Goal: Task Accomplishment & Management: Manage account settings

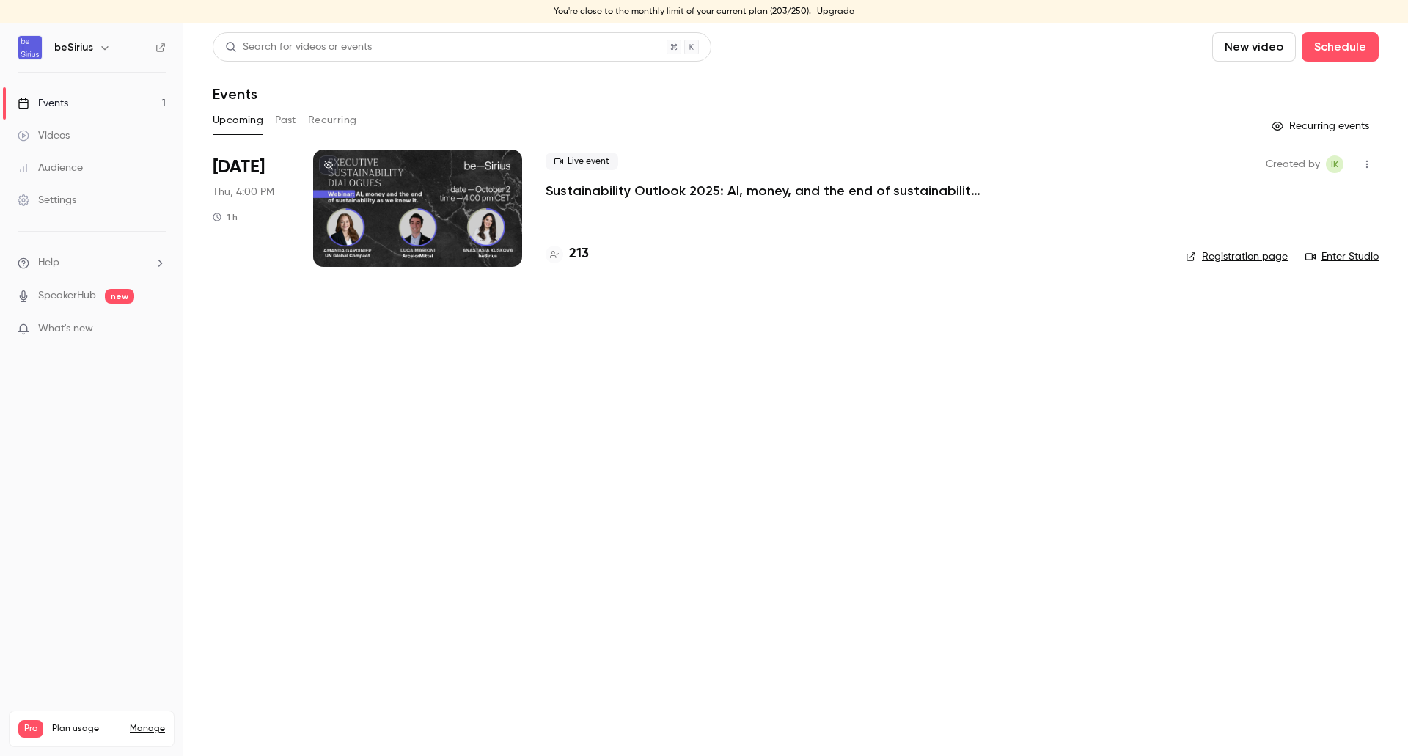
click at [140, 723] on link "Manage" at bounding box center [147, 729] width 35 height 12
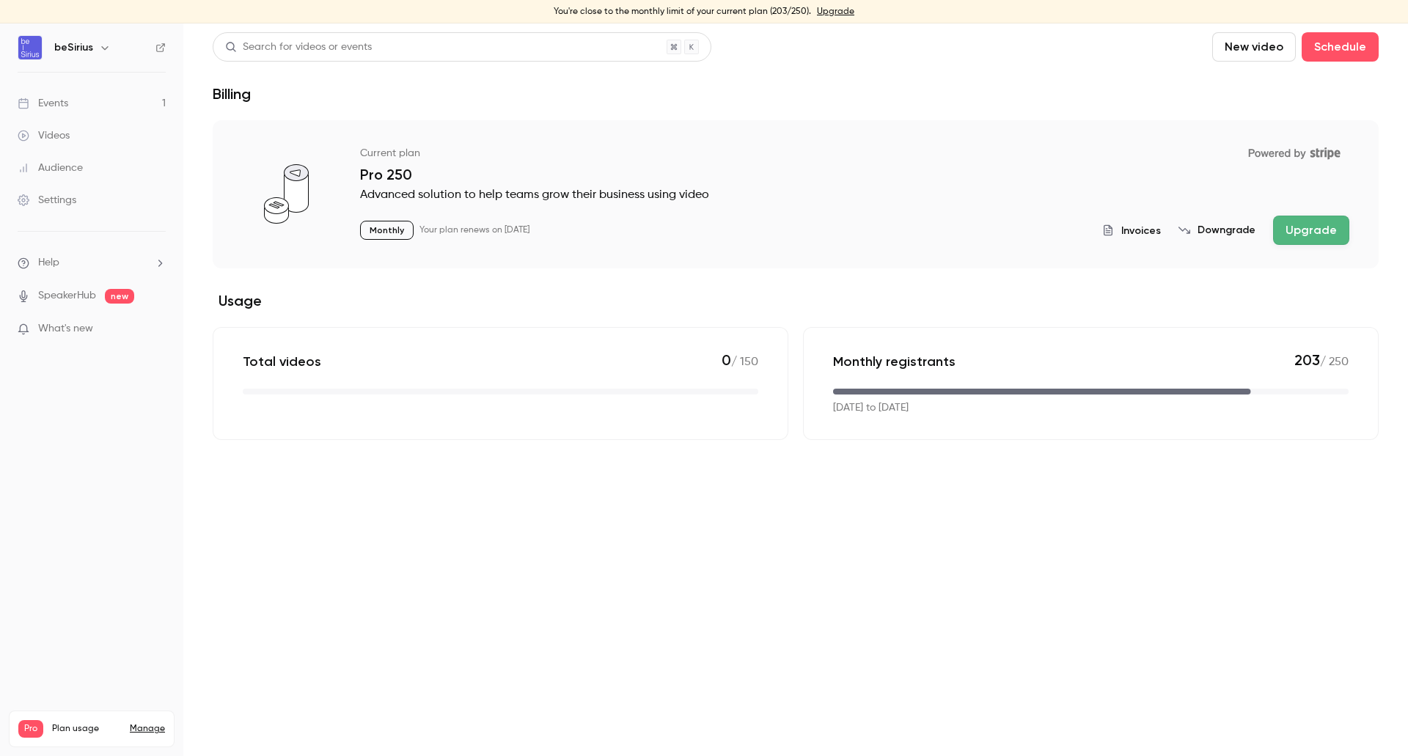
click at [73, 103] on link "Events 1" at bounding box center [91, 103] width 183 height 32
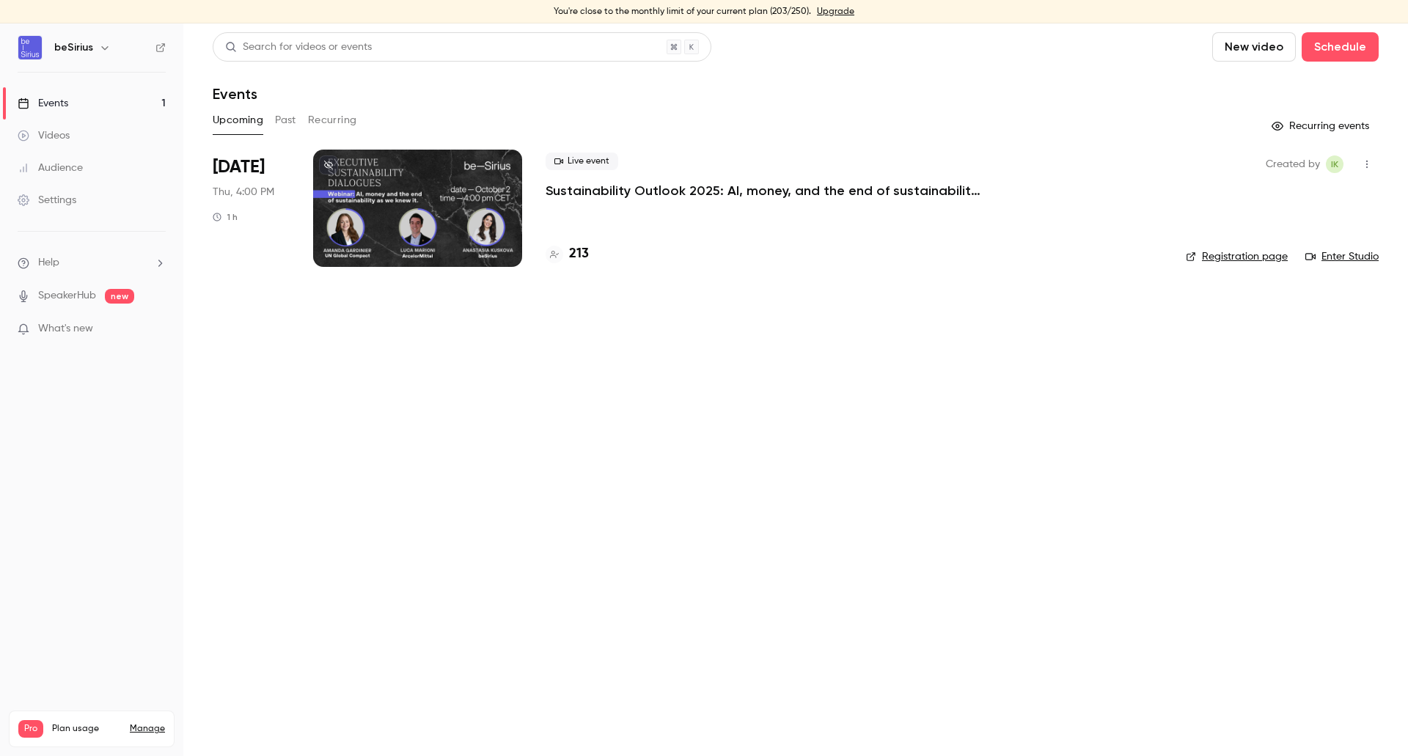
click at [56, 202] on div "Settings" at bounding box center [47, 200] width 59 height 15
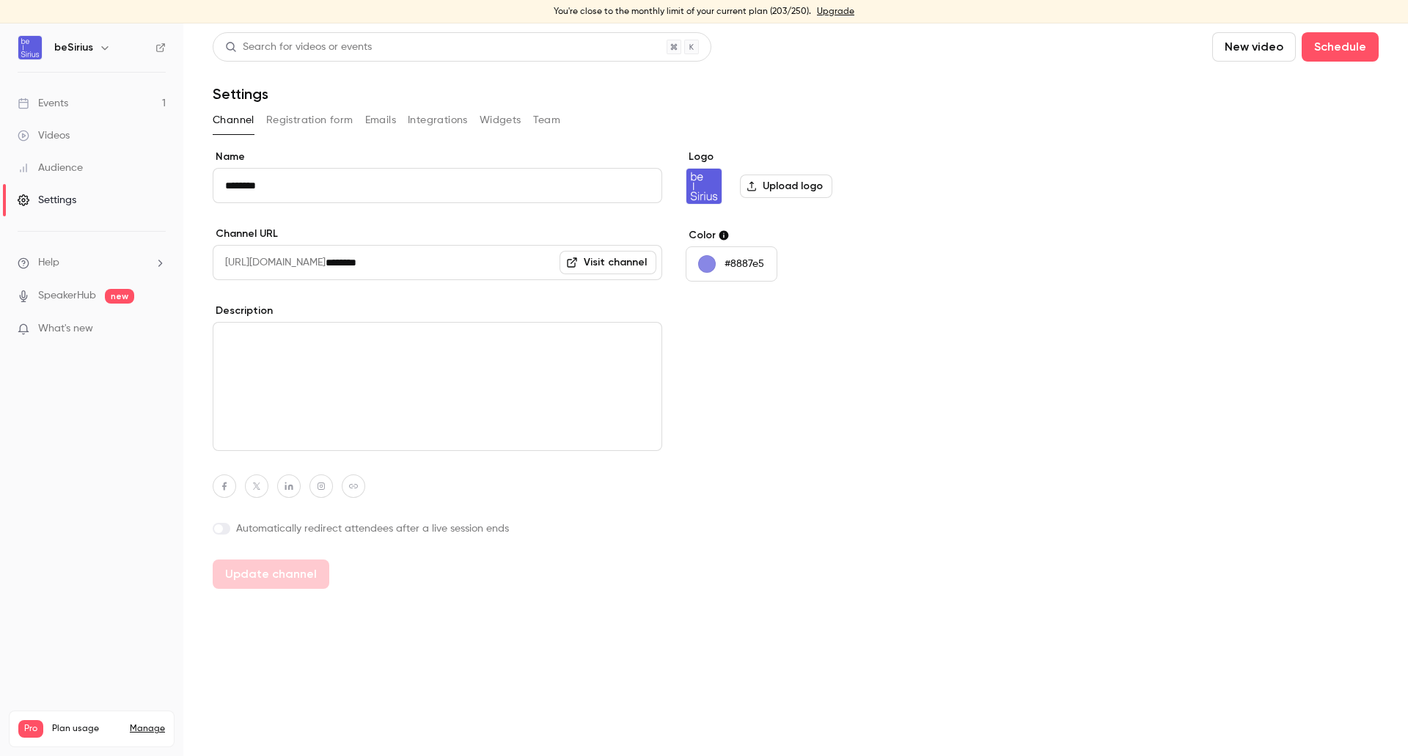
click at [718, 263] on button "#8887e5" at bounding box center [732, 263] width 92 height 35
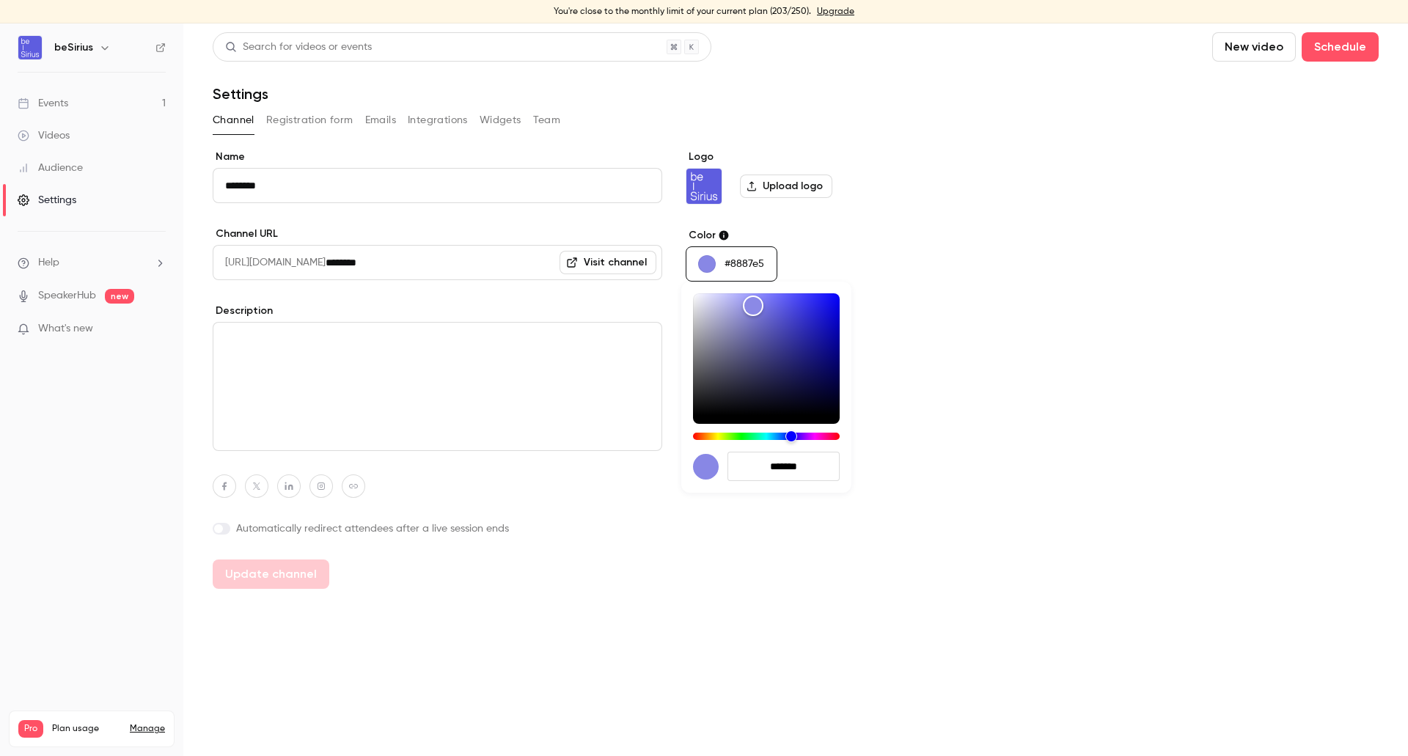
click at [786, 475] on input "*******" at bounding box center [783, 466] width 112 height 29
paste input "hex-color-input"
type input "*******"
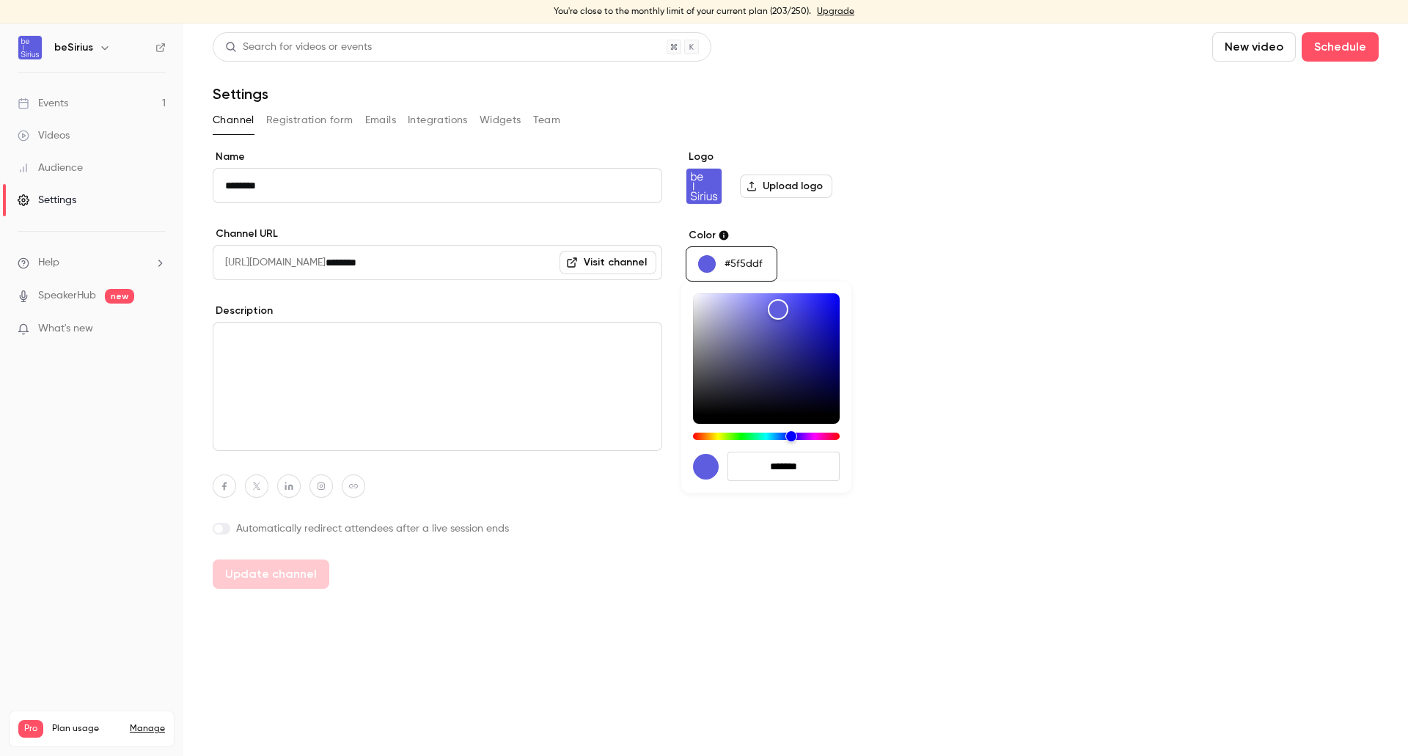
click at [884, 469] on div at bounding box center [704, 378] width 1408 height 756
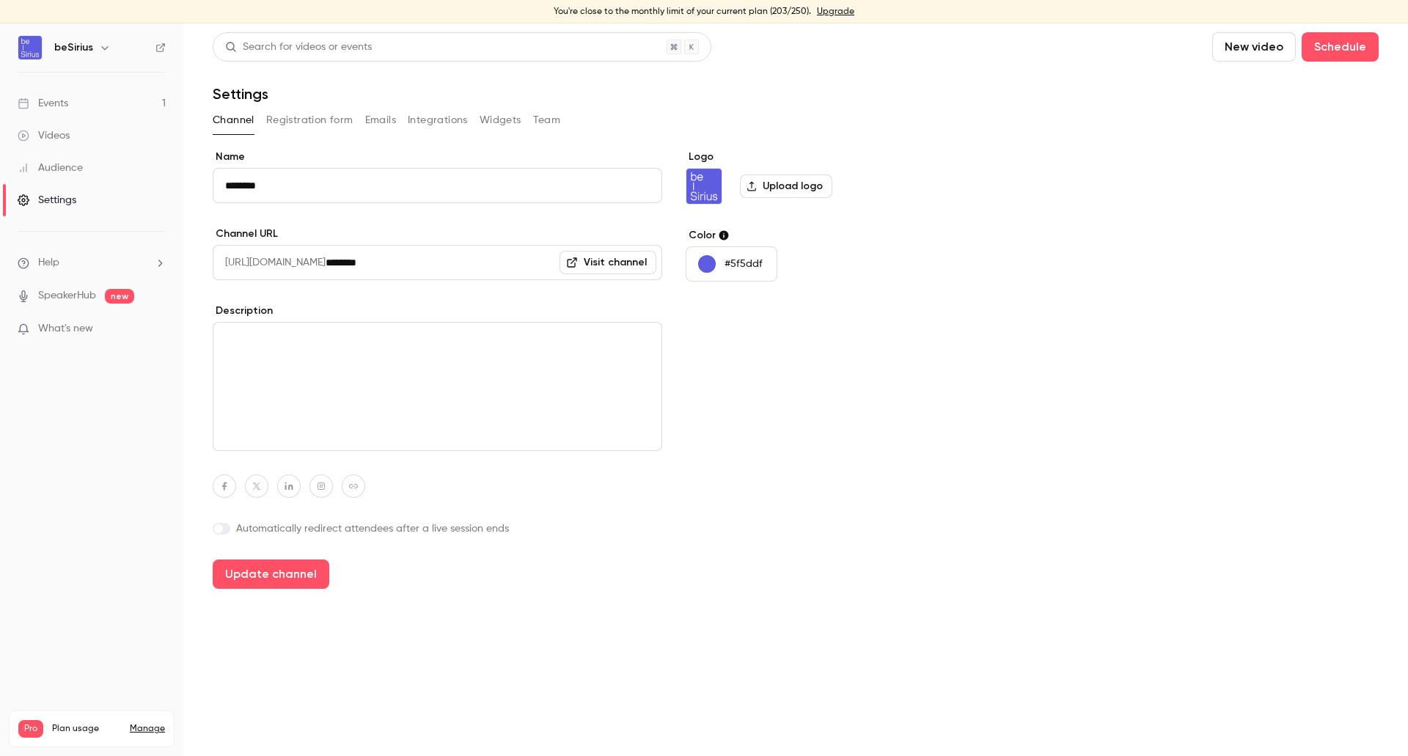
click at [296, 125] on button "Registration form" at bounding box center [309, 120] width 87 height 23
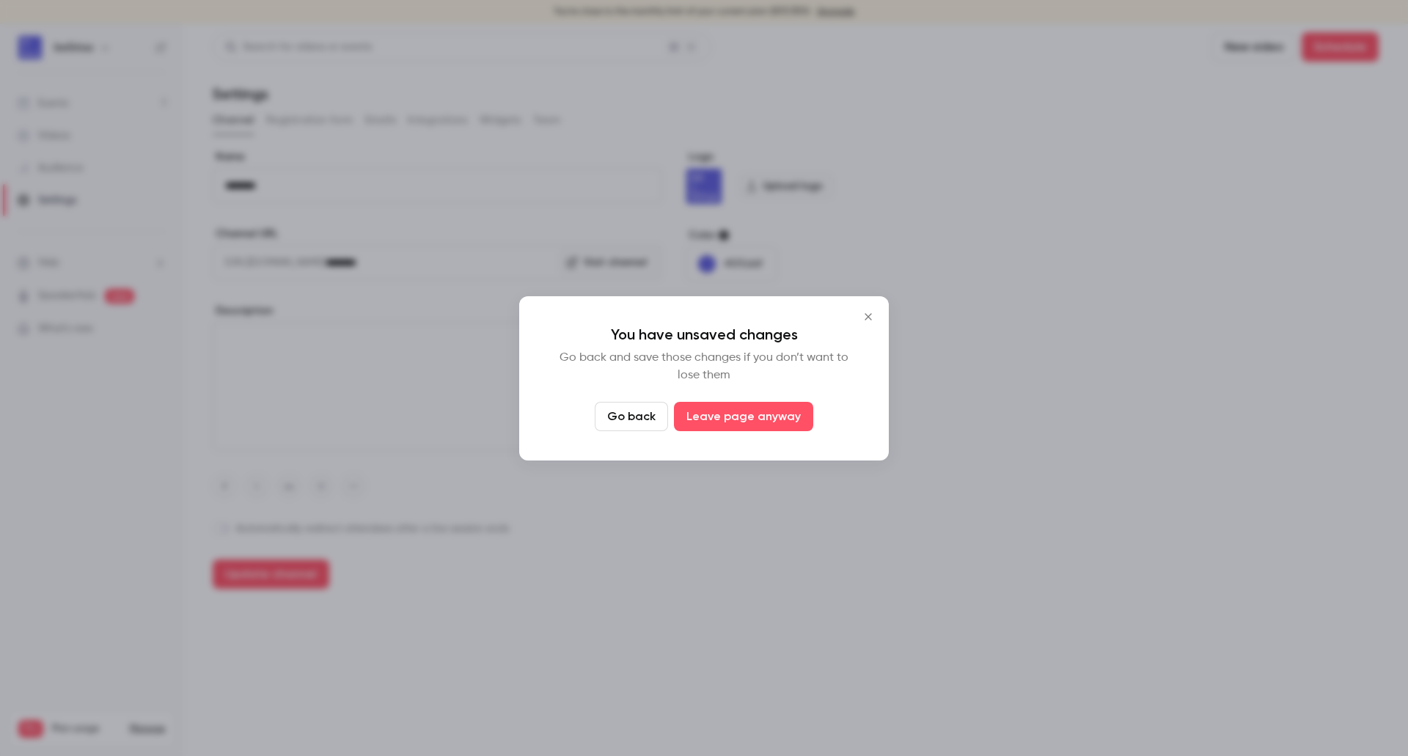
click at [653, 419] on button "Go back" at bounding box center [631, 416] width 73 height 29
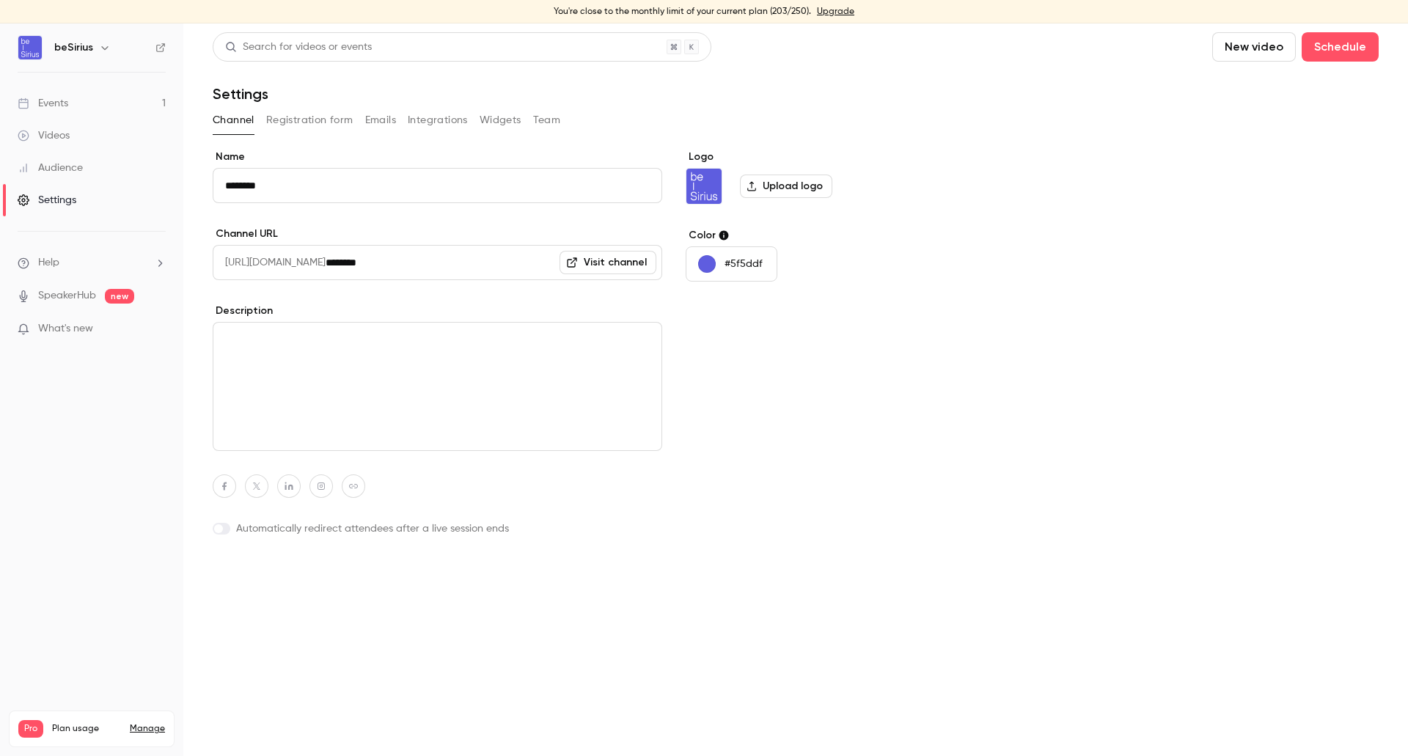
click at [271, 569] on button "Update channel" at bounding box center [271, 574] width 117 height 29
click at [319, 126] on button "Registration form" at bounding box center [309, 120] width 87 height 23
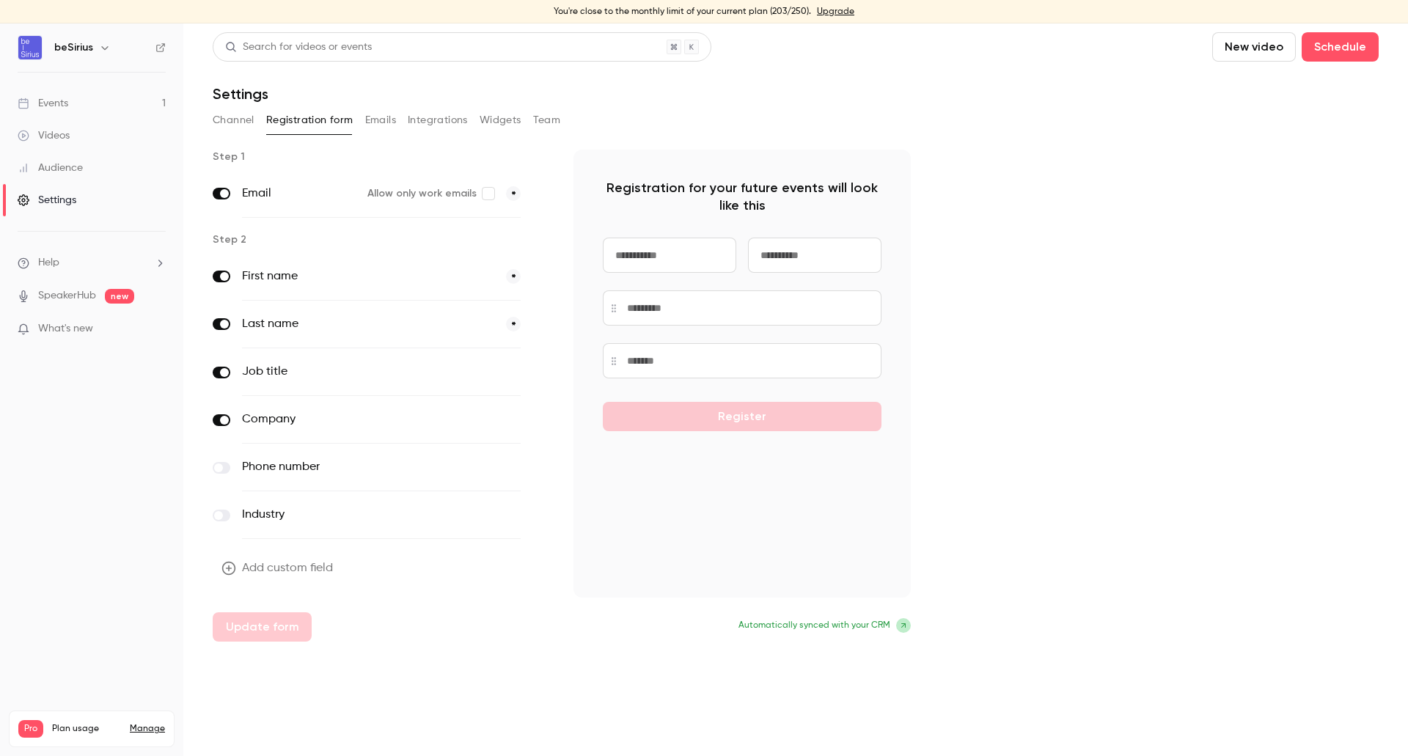
click at [391, 120] on button "Emails" at bounding box center [380, 120] width 31 height 23
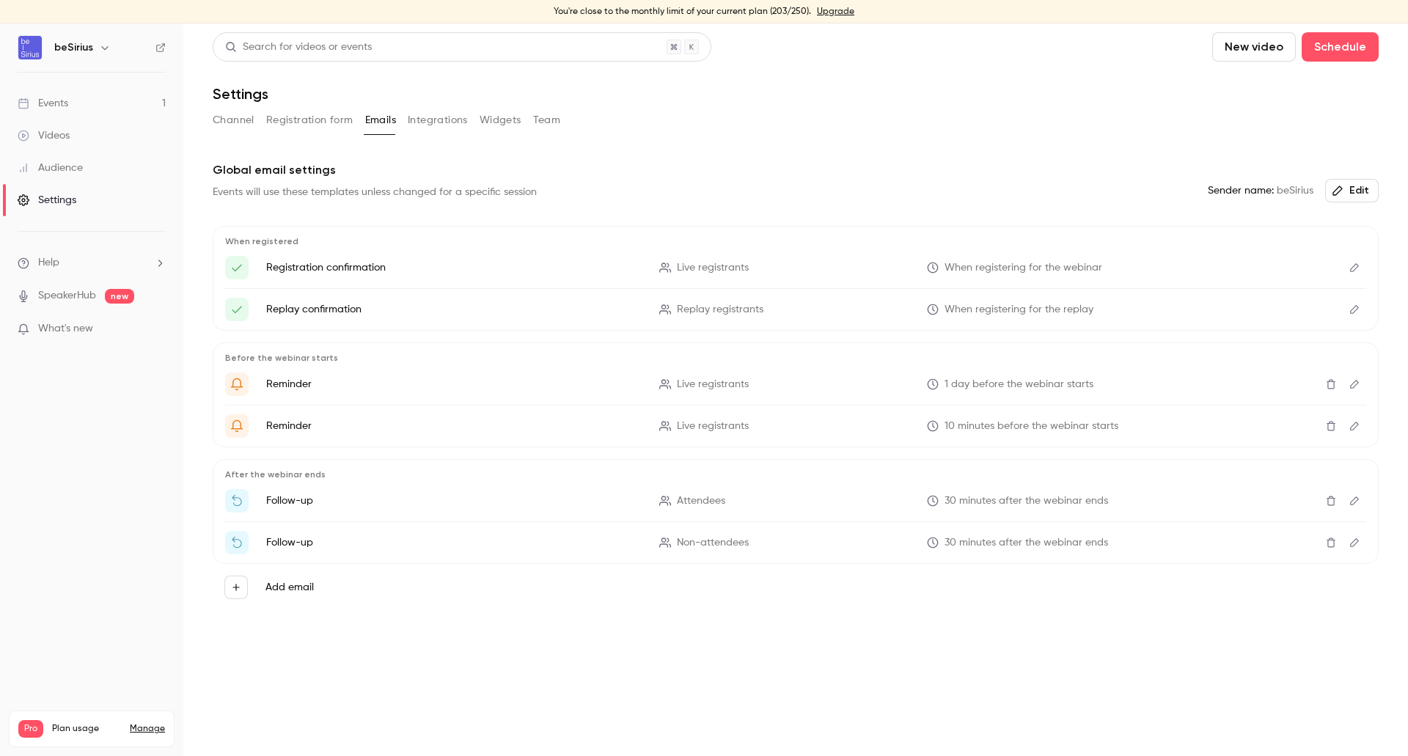
click at [1353, 381] on icon "Edit" at bounding box center [1355, 384] width 12 height 10
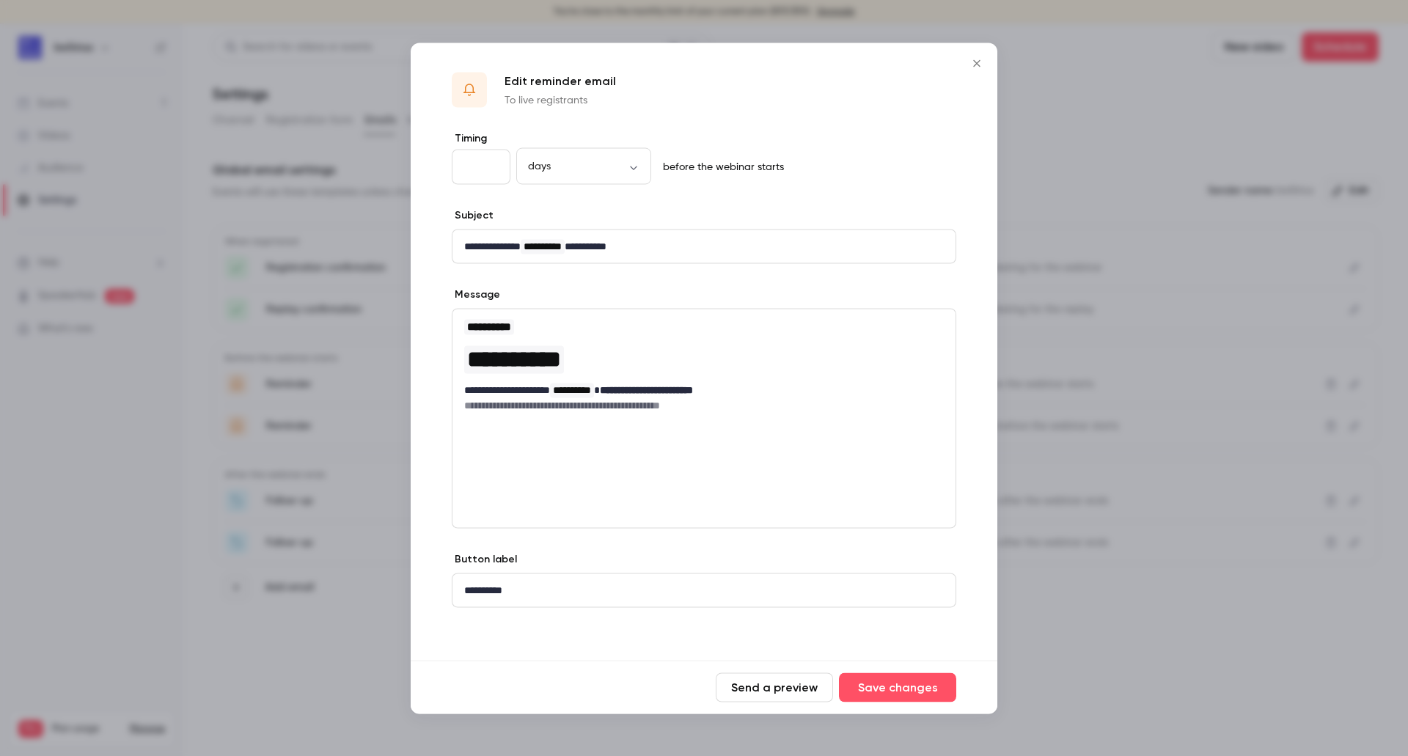
click at [978, 59] on icon "Close" at bounding box center [977, 63] width 18 height 12
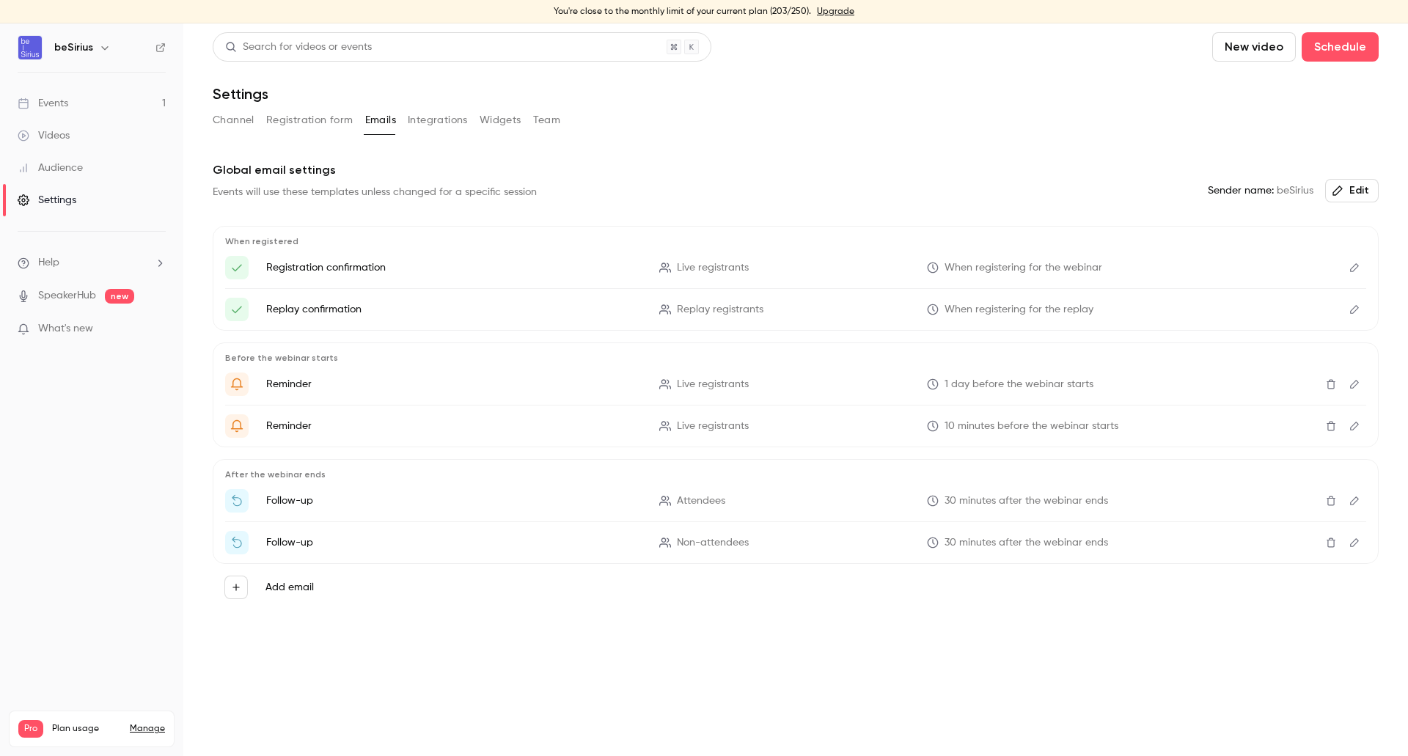
click at [1356, 309] on icon "Edit" at bounding box center [1355, 309] width 12 height 10
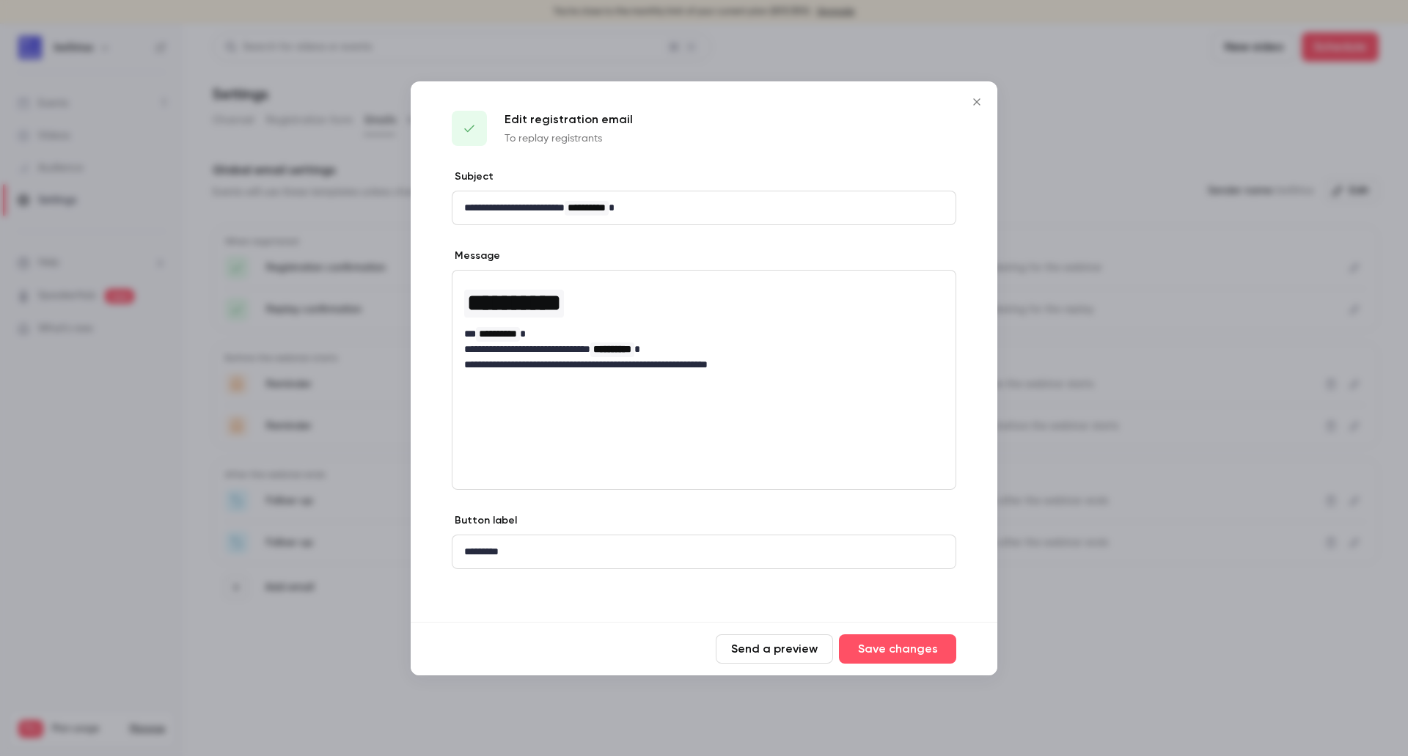
click at [973, 97] on icon "Close" at bounding box center [977, 102] width 18 height 12
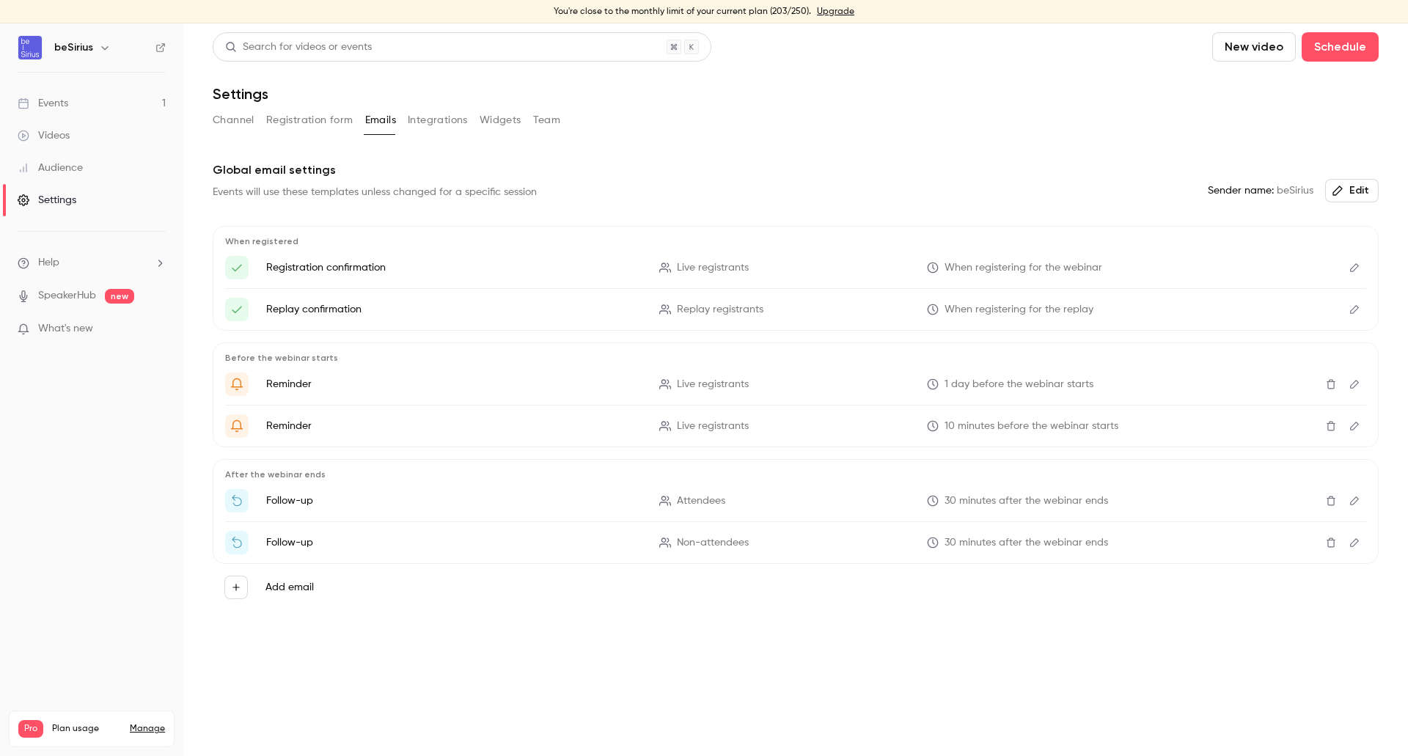
click at [1354, 315] on button "Edit" at bounding box center [1354, 309] width 23 height 23
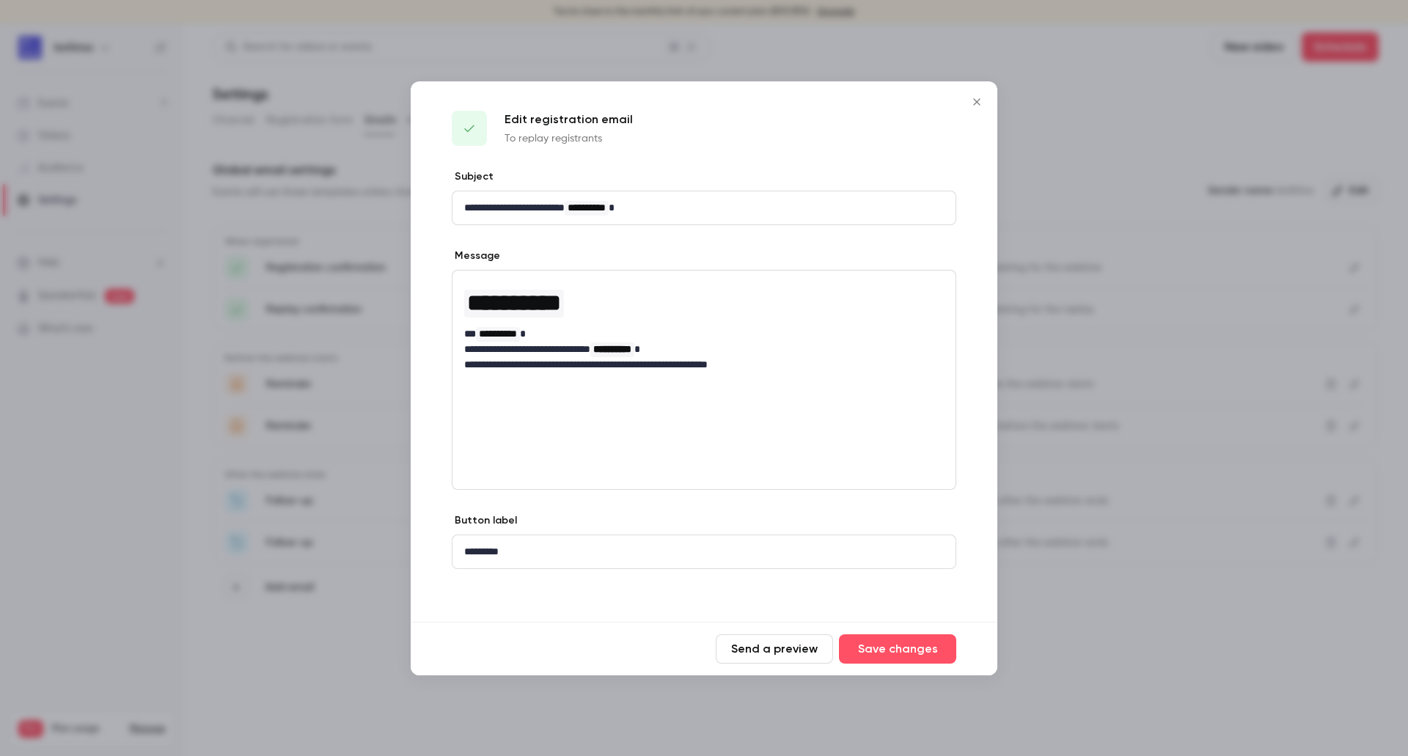
click at [984, 100] on icon "Close" at bounding box center [977, 102] width 18 height 12
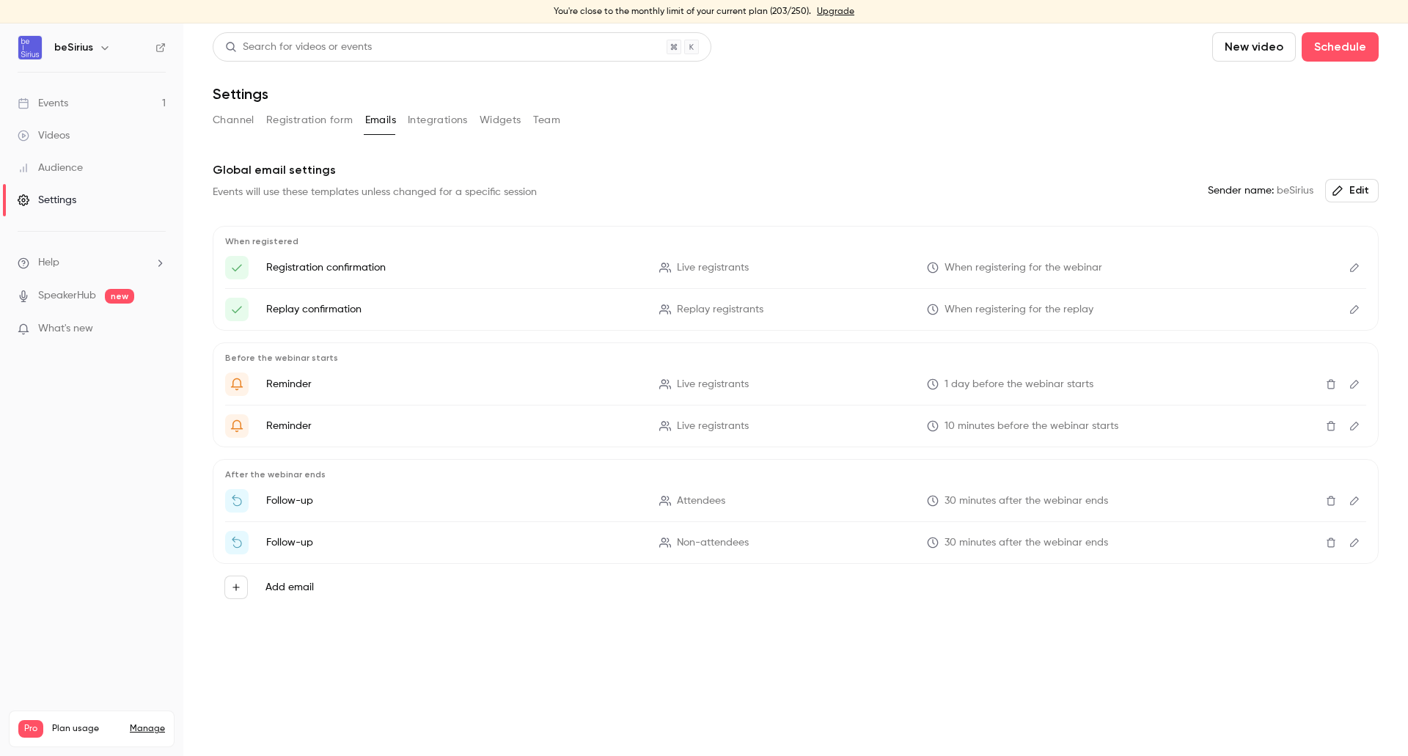
click at [441, 120] on button "Integrations" at bounding box center [438, 120] width 60 height 23
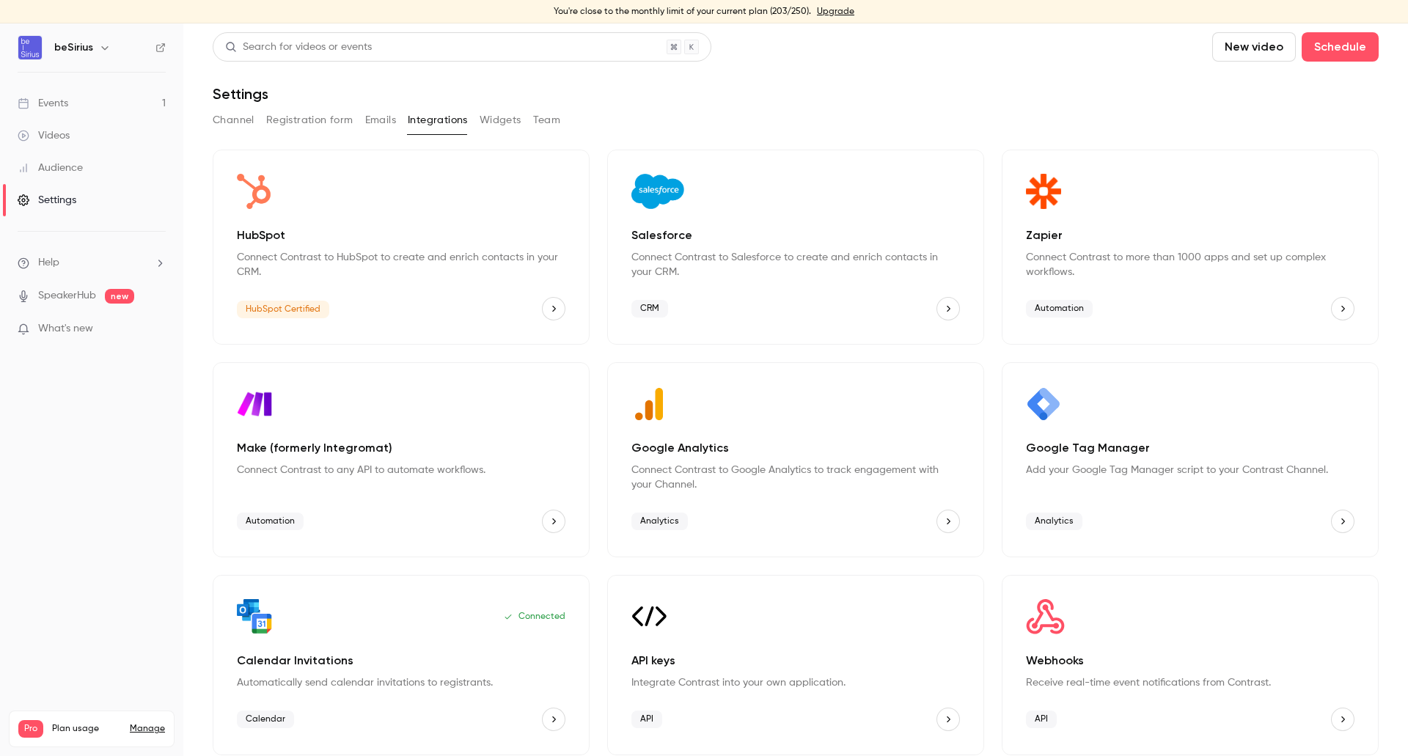
click at [522, 123] on div "Channel Registration form Emails Integrations Widgets Team" at bounding box center [796, 120] width 1166 height 23
click at [497, 121] on button "Widgets" at bounding box center [501, 120] width 42 height 23
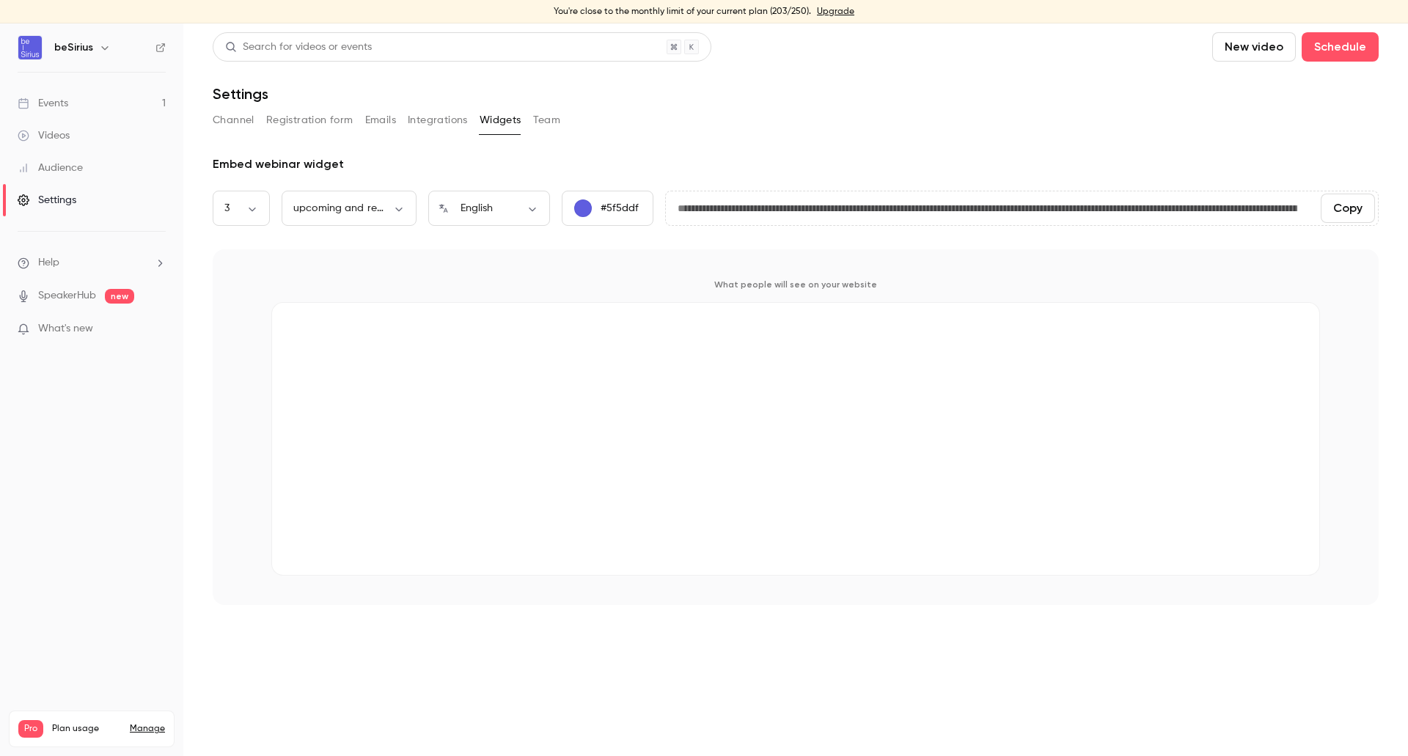
click at [628, 216] on button "#5f5ddf" at bounding box center [608, 208] width 92 height 35
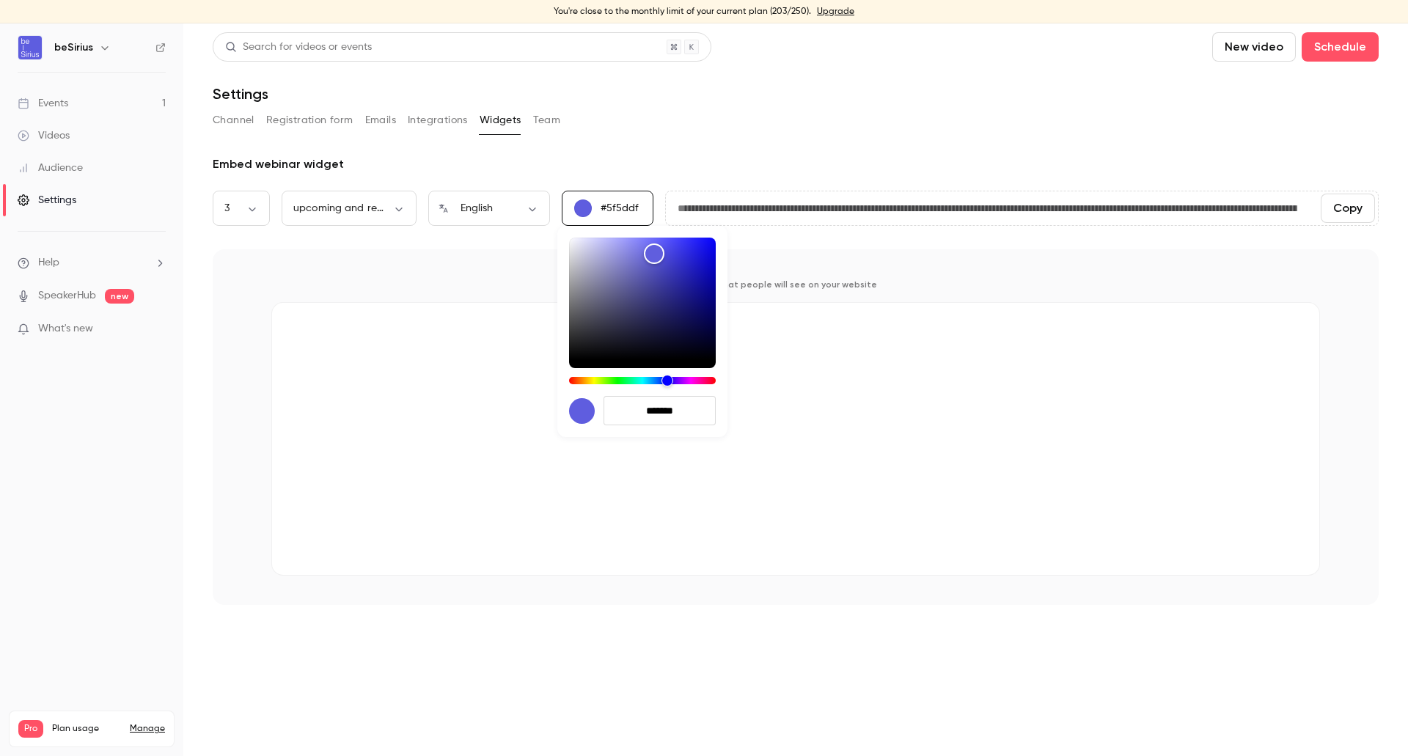
click at [675, 406] on input "*******" at bounding box center [660, 410] width 112 height 29
paste input "hex-color-input"
type input "*******"
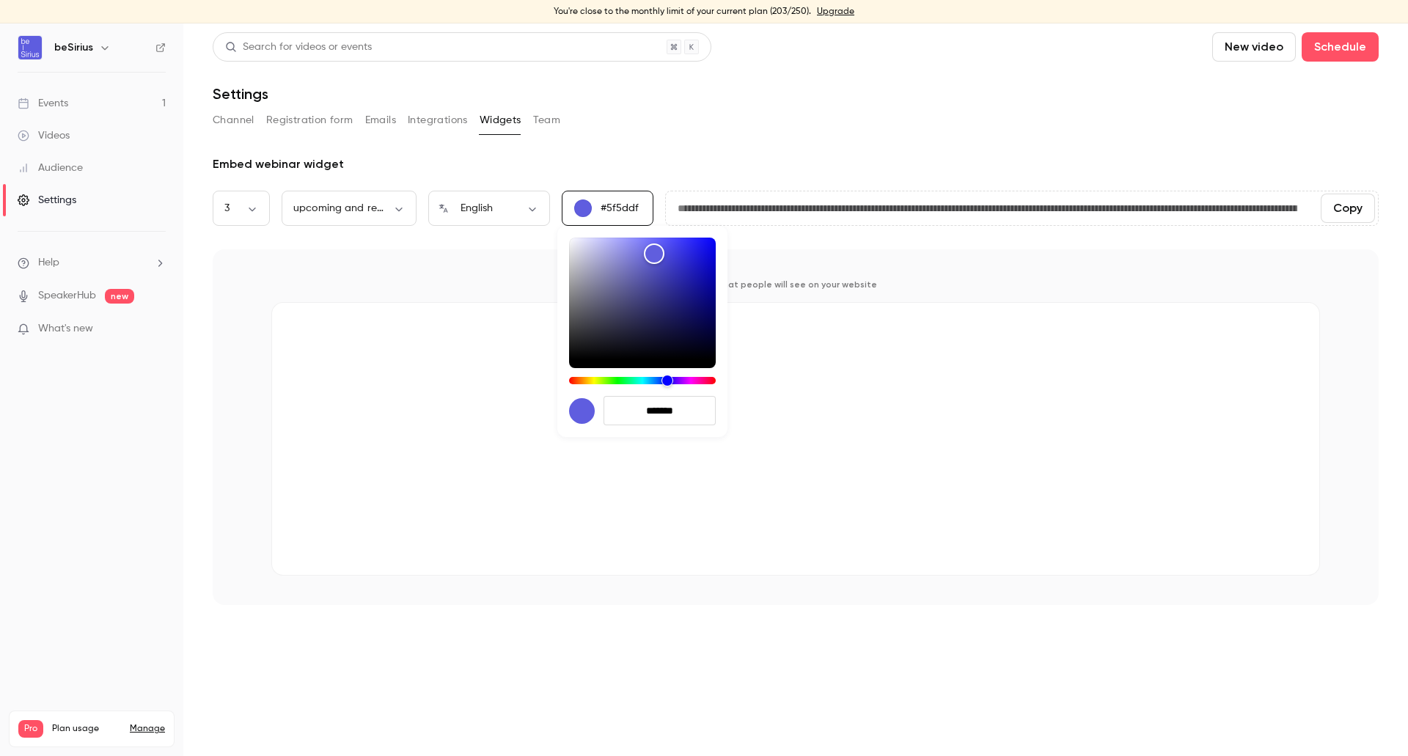
click at [822, 150] on div at bounding box center [704, 378] width 1408 height 756
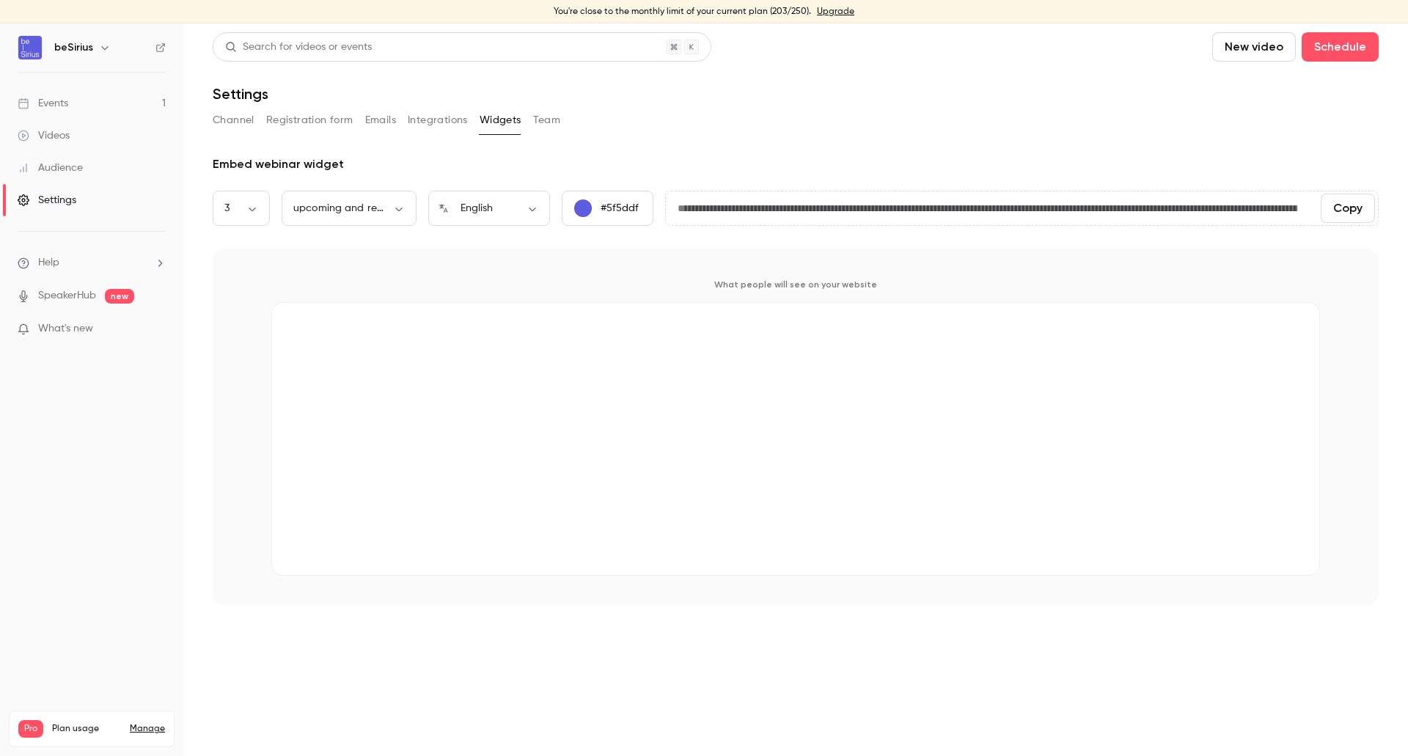
click at [540, 123] on button "Team" at bounding box center [547, 120] width 28 height 23
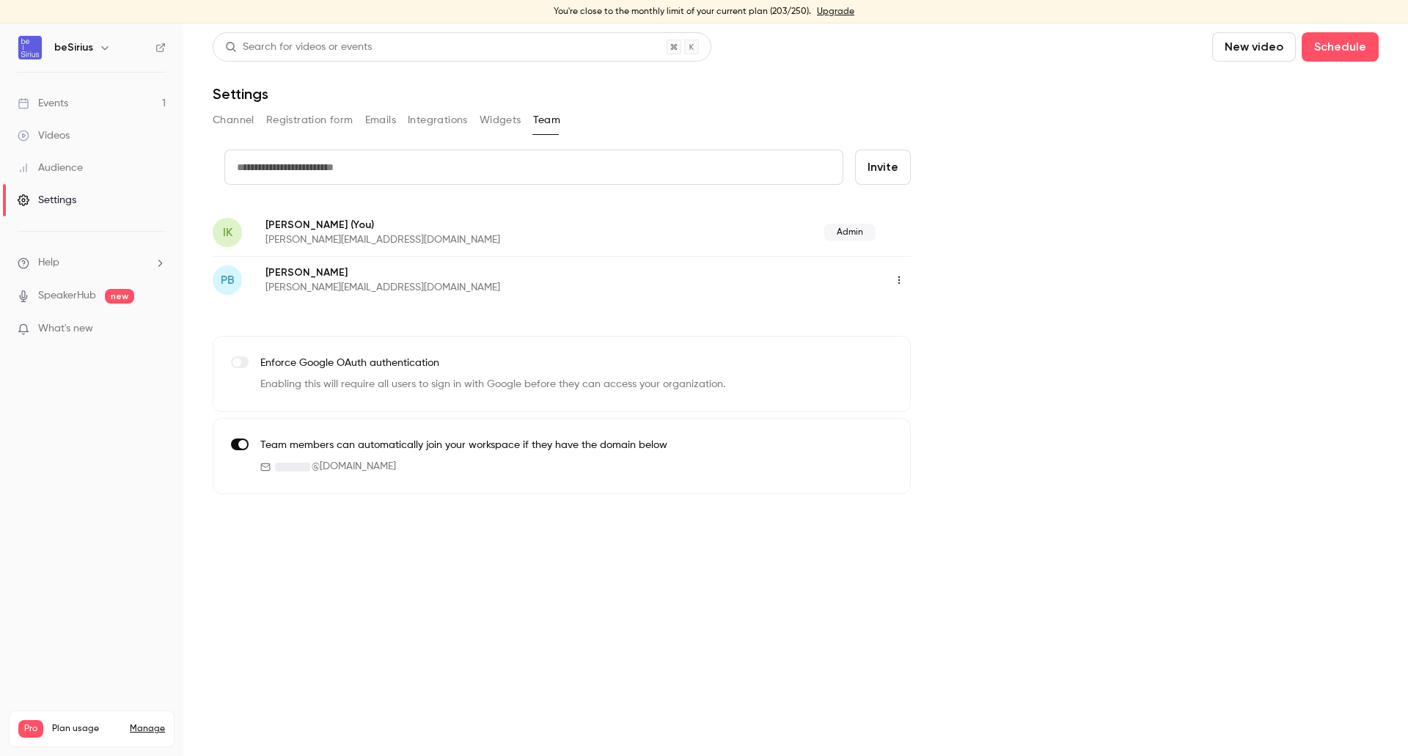
click at [899, 171] on button "Invite" at bounding box center [883, 167] width 56 height 35
click at [691, 175] on input "text" at bounding box center [533, 167] width 619 height 35
click at [1093, 197] on div "credit card teammate is a required field Invite IK [PERSON_NAME] (You) [PERSON_…" at bounding box center [796, 322] width 1166 height 345
click at [87, 103] on link "Events 1" at bounding box center [91, 103] width 183 height 32
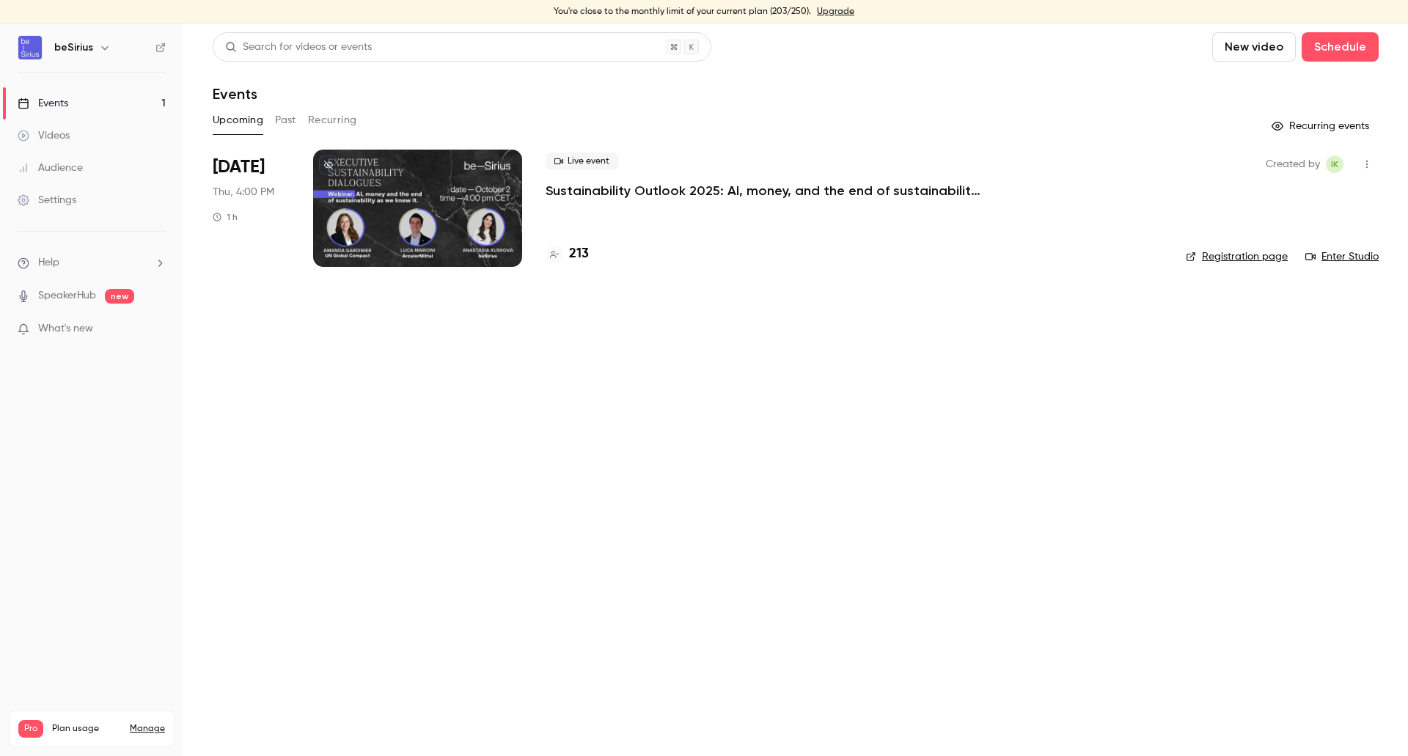
click at [397, 188] on div at bounding box center [417, 208] width 209 height 117
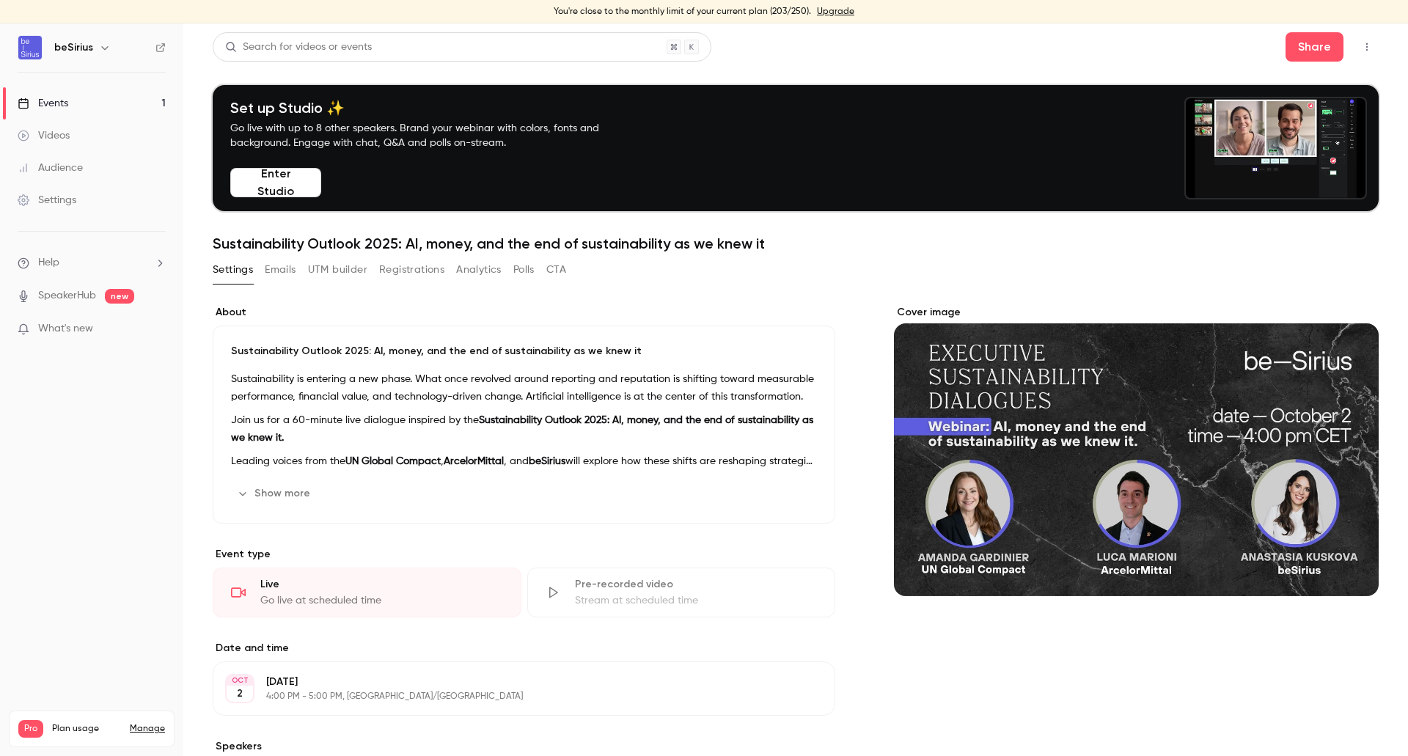
click at [300, 189] on button "Enter Studio" at bounding box center [275, 182] width 91 height 29
